Goal: Task Accomplishment & Management: Use online tool/utility

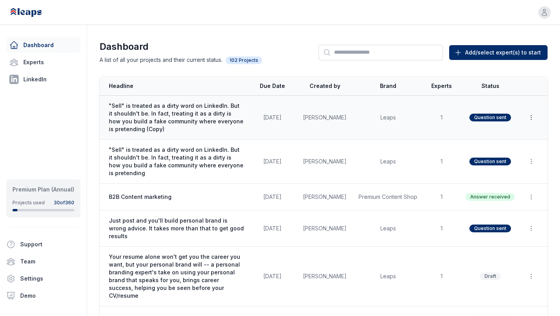
click at [531, 115] on icon "button" at bounding box center [531, 117] width 0 height 4
click at [502, 148] on button "Delete" at bounding box center [513, 150] width 50 height 14
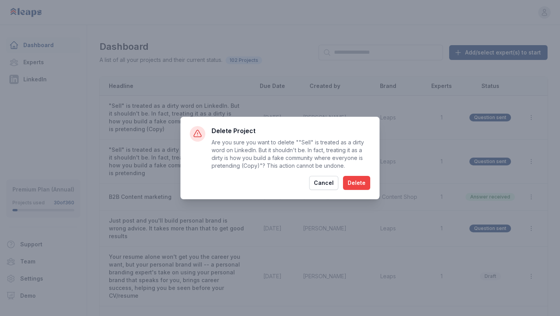
click at [358, 182] on button "Delete" at bounding box center [356, 183] width 27 height 14
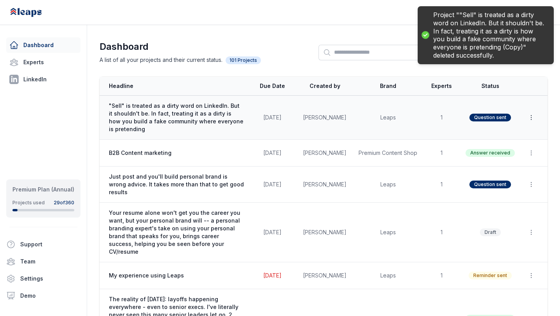
click at [530, 119] on icon "button" at bounding box center [531, 118] width 8 height 8
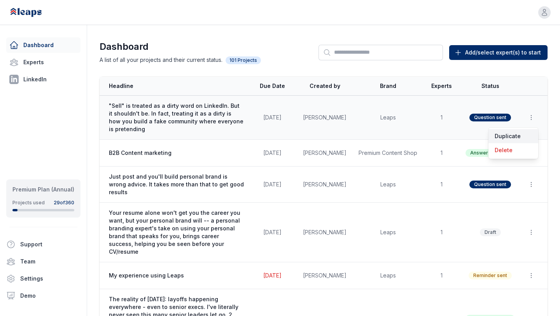
click at [511, 136] on button "Duplicate" at bounding box center [513, 136] width 50 height 14
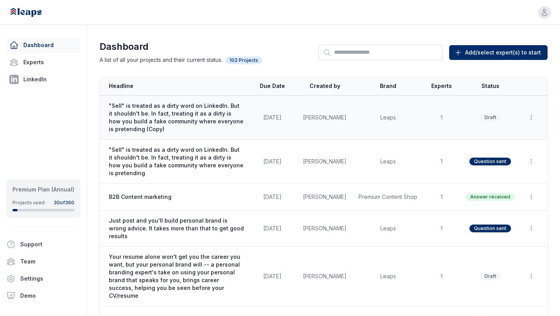
click at [341, 118] on td "[PERSON_NAME]" at bounding box center [325, 118] width 58 height 44
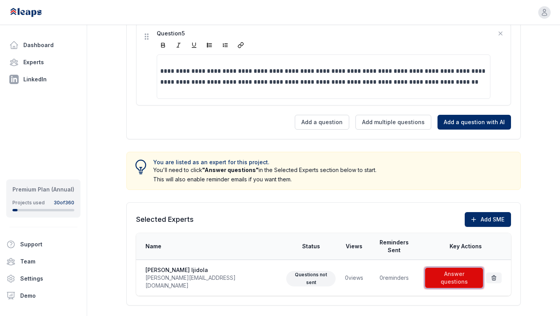
scroll to position [666, 0]
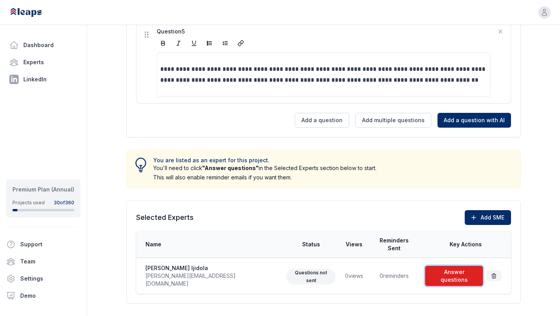
click at [452, 269] on span at bounding box center [453, 275] width 61 height 23
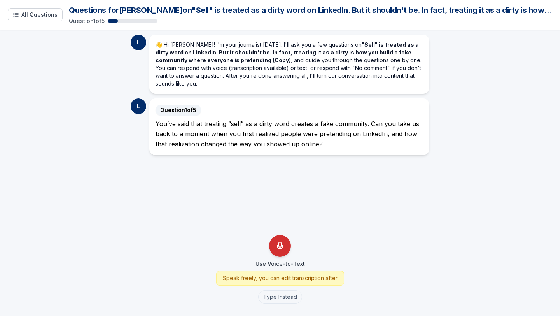
click at [287, 250] on button "Use Voice-to-Text" at bounding box center [280, 246] width 22 height 22
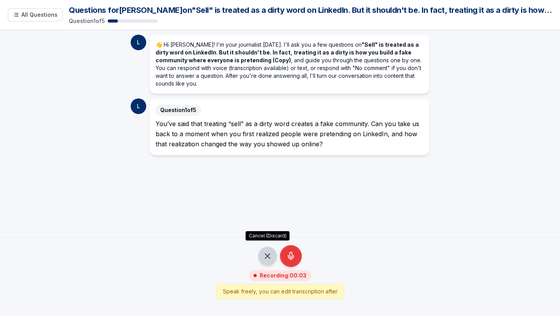
click at [264, 259] on icon "Cancel Recording - Discard Audio" at bounding box center [267, 255] width 9 height 9
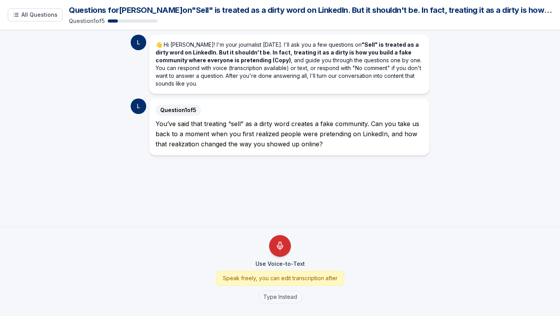
click at [275, 253] on button "Use Voice-to-Text" at bounding box center [280, 246] width 22 height 22
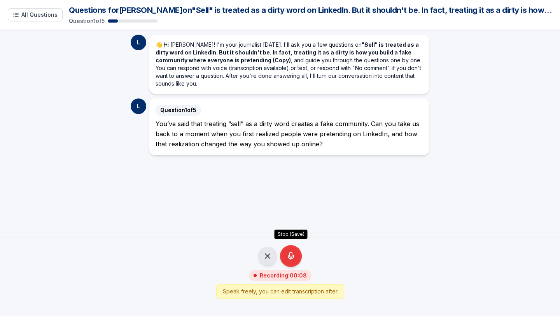
click at [294, 255] on icon "Stop Recording - Save Audio" at bounding box center [290, 255] width 9 height 9
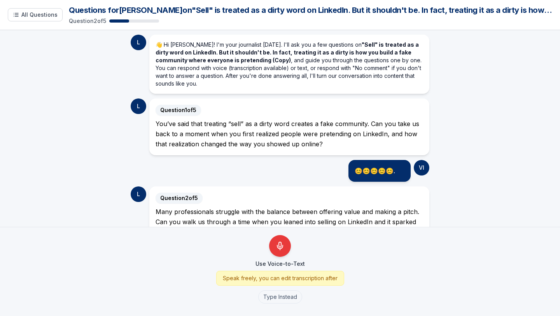
scroll to position [16, 0]
